Goal: Task Accomplishment & Management: Complete application form

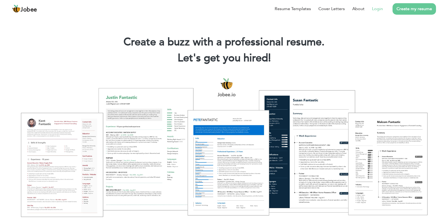
click at [379, 9] on link "Login" at bounding box center [377, 9] width 11 height 6
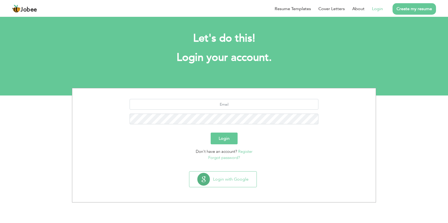
click at [294, 75] on div "Let's do this! Login your account." at bounding box center [224, 50] width 296 height 49
click at [233, 112] on div at bounding box center [224, 113] width 296 height 29
click at [232, 104] on input "text" at bounding box center [224, 104] width 189 height 11
type input "[EMAIL_ADDRESS][DOMAIN_NAME]"
click at [225, 142] on button "Login" at bounding box center [224, 139] width 27 height 12
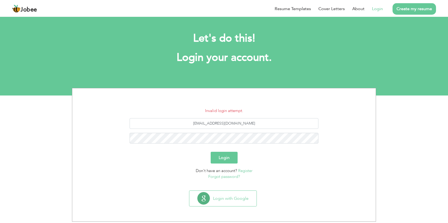
click at [225, 160] on button "Login" at bounding box center [224, 158] width 27 height 12
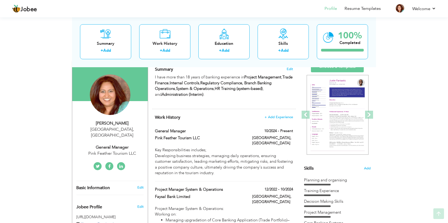
scroll to position [40, 0]
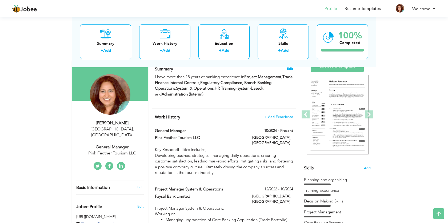
click at [289, 69] on span "Edit" at bounding box center [290, 69] width 6 height 4
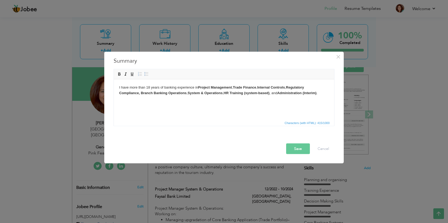
click at [304, 150] on button "Save" at bounding box center [298, 149] width 24 height 11
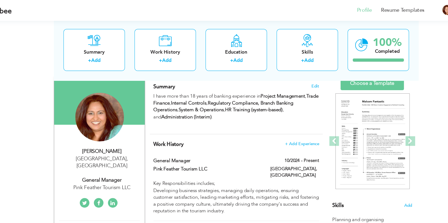
scroll to position [0, 0]
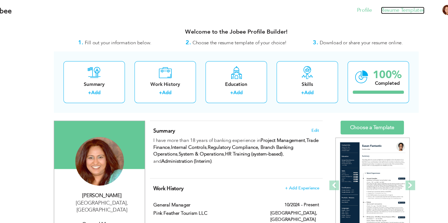
click at [361, 10] on link "Resume Templates" at bounding box center [363, 9] width 36 height 6
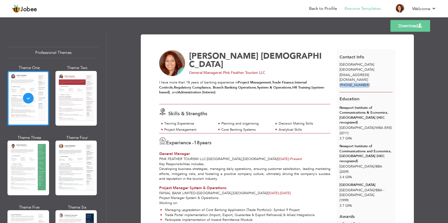
drag, startPoint x: 364, startPoint y: 79, endPoint x: 342, endPoint y: 81, distance: 22.7
click at [342, 83] on div "[PHONE_NUMBER]" at bounding box center [366, 85] width 59 height 5
click at [317, 7] on link "Back to Profile" at bounding box center [323, 9] width 28 height 6
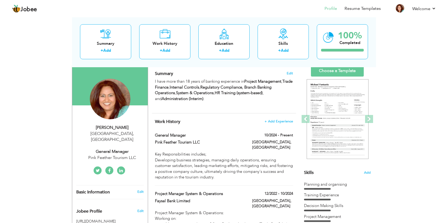
scroll to position [37, 0]
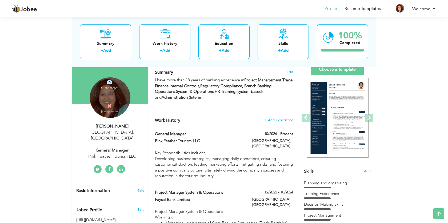
click at [140, 188] on link "Edit" at bounding box center [140, 190] width 6 height 5
type input "[PERSON_NAME]"
type input "[DEMOGRAPHIC_DATA]"
type input "+971503068750"
select select "number:228"
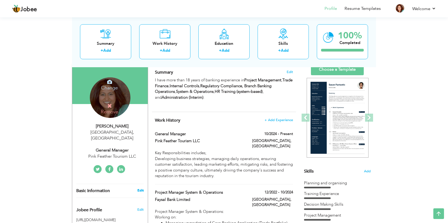
type input "[GEOGRAPHIC_DATA]"
select select "number:20"
type input "Pink Feather Tourism LLC"
type input "General Manager"
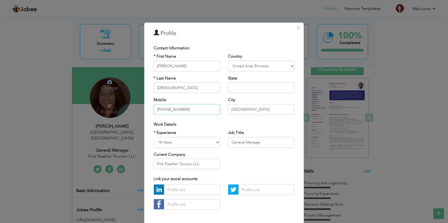
drag, startPoint x: 192, startPoint y: 112, endPoint x: 160, endPoint y: 112, distance: 32.0
click at [160, 112] on input "+971503068750" at bounding box center [187, 109] width 66 height 11
type input "[PHONE_NUMBER]"
drag, startPoint x: 250, startPoint y: 109, endPoint x: 220, endPoint y: 105, distance: 30.3
click at [220, 105] on div "* First Name Rizwana * Last Name Sukhiani Mobile +18324491281 Country Afghanist…" at bounding box center [224, 86] width 149 height 65
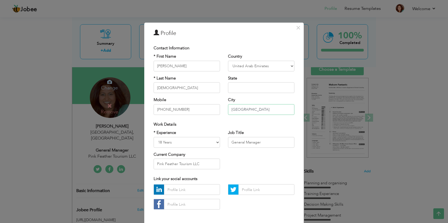
scroll to position [23, 0]
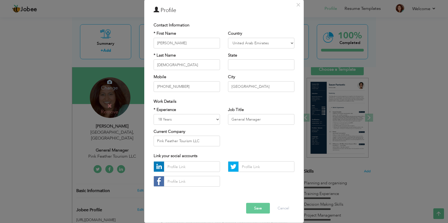
click at [258, 210] on button "Save" at bounding box center [258, 208] width 24 height 11
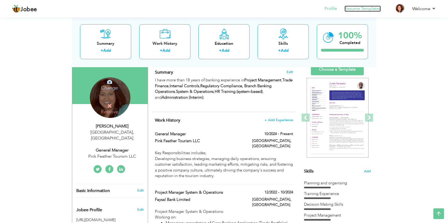
click at [357, 7] on link "Resume Templates" at bounding box center [363, 9] width 36 height 6
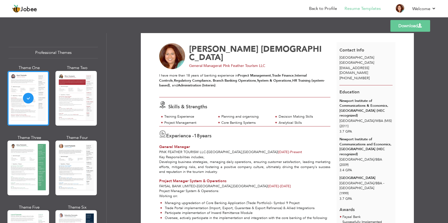
scroll to position [5, 0]
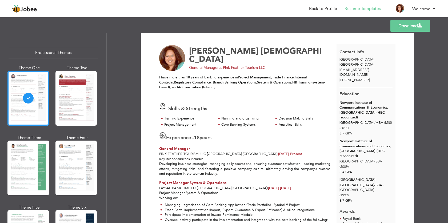
click at [399, 26] on link "Download" at bounding box center [411, 26] width 40 height 12
drag, startPoint x: 339, startPoint y: 70, endPoint x: 377, endPoint y: 70, distance: 38.2
click at [377, 70] on div "[EMAIL_ADDRESS][DOMAIN_NAME]" at bounding box center [366, 72] width 59 height 10
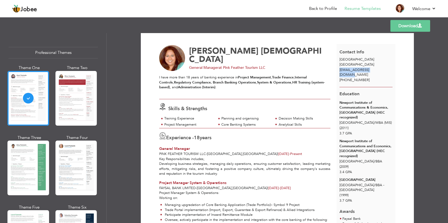
copy span "[EMAIL_ADDRESS][DOMAIN_NAME]"
